Goal: Information Seeking & Learning: Learn about a topic

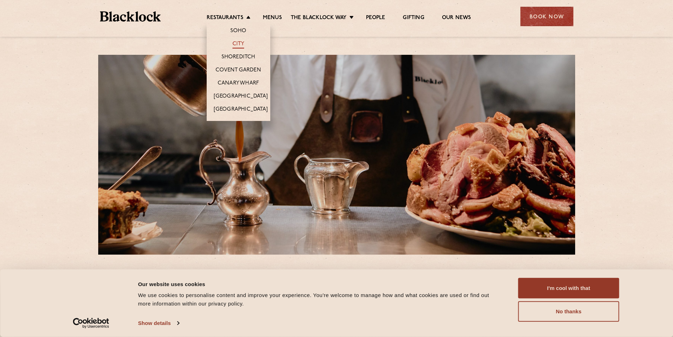
click at [237, 45] on link "City" at bounding box center [239, 45] width 12 height 8
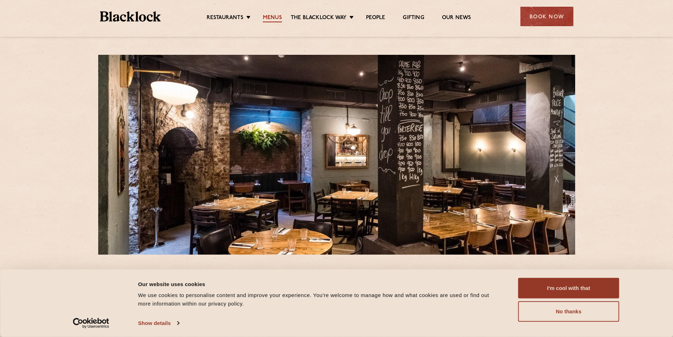
click at [273, 17] on link "Menus" at bounding box center [272, 18] width 19 height 8
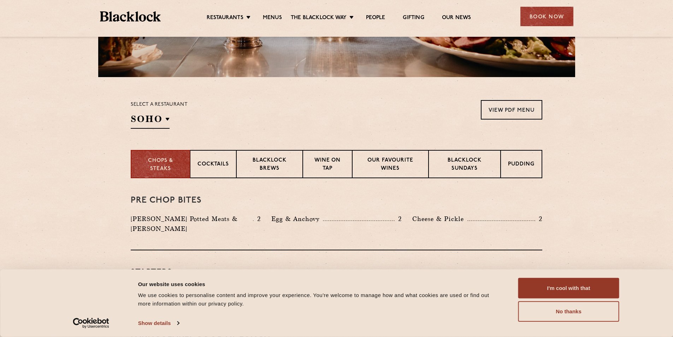
scroll to position [212, 0]
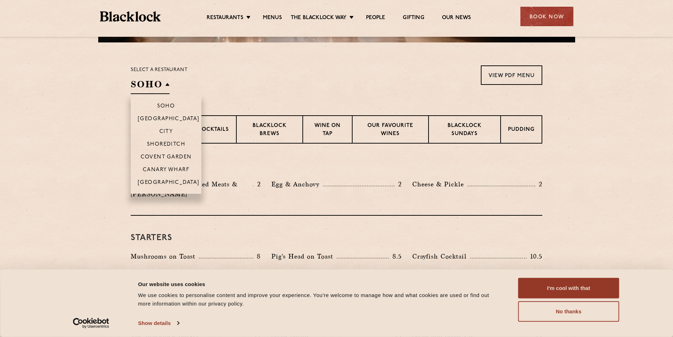
click at [164, 86] on h2 "SOHO" at bounding box center [150, 86] width 39 height 16
click at [170, 133] on p "City" at bounding box center [166, 132] width 14 height 7
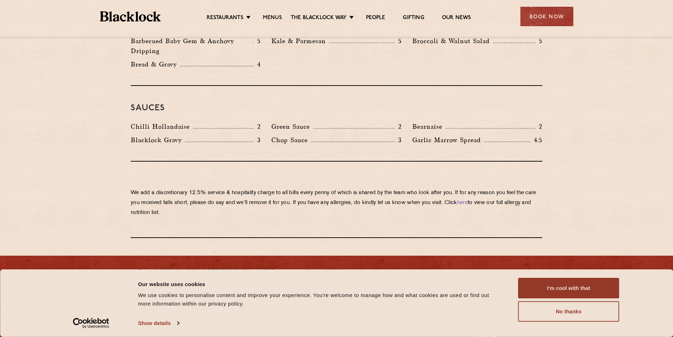
scroll to position [1200, 0]
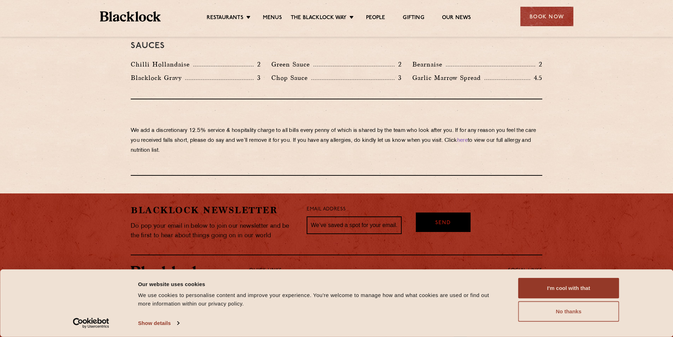
click at [565, 313] on button "No thanks" at bounding box center [568, 311] width 101 height 20
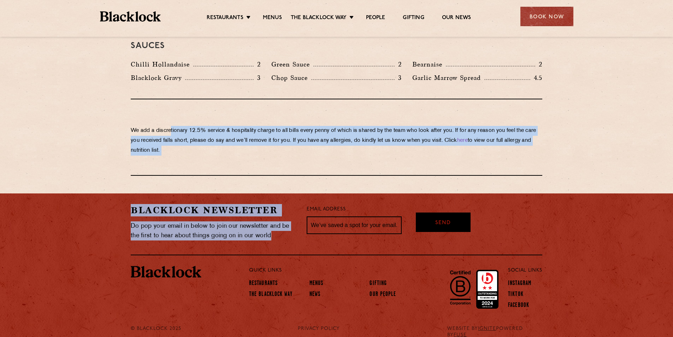
drag, startPoint x: 194, startPoint y: 116, endPoint x: 334, endPoint y: 177, distance: 153.2
click at [318, 148] on div "We add a discretionary 12.5% service & hospitality charge to all bills every [P…" at bounding box center [337, 137] width 412 height 76
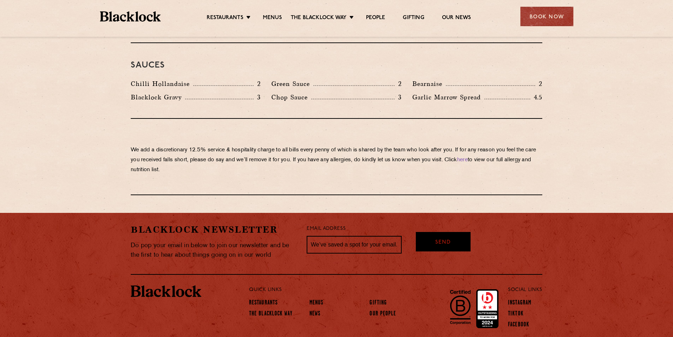
scroll to position [1165, 0]
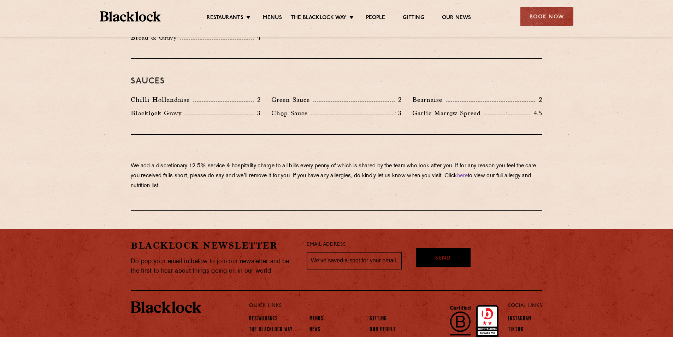
drag, startPoint x: 308, startPoint y: 164, endPoint x: 513, endPoint y: 177, distance: 205.7
click at [513, 177] on p "We add a discretionary 12.5% service & hospitality charge to all bills every [P…" at bounding box center [337, 176] width 412 height 30
click at [468, 173] on link "here" at bounding box center [462, 175] width 11 height 5
